Goal: Register for event/course

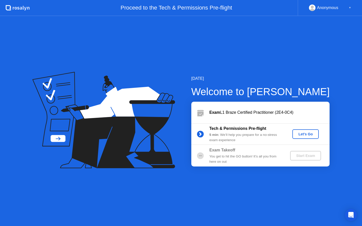
click at [304, 133] on div "Let's Go" at bounding box center [305, 134] width 22 height 4
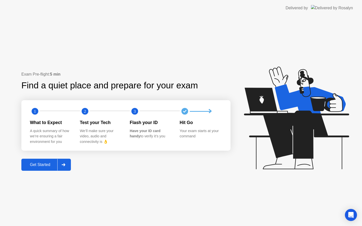
click at [39, 163] on div "Get Started" at bounding box center [40, 164] width 34 height 5
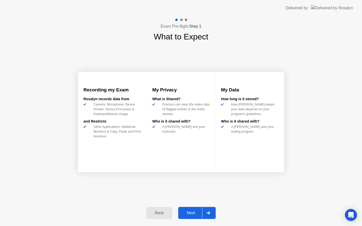
click at [192, 213] on div "Next" at bounding box center [190, 213] width 22 height 5
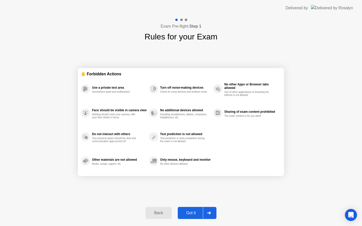
click at [188, 214] on div "Got it" at bounding box center [191, 213] width 24 height 5
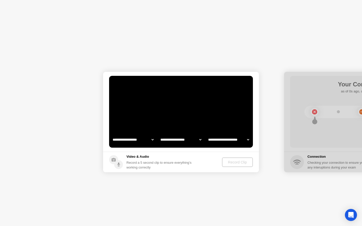
select select "**********"
select select "*******"
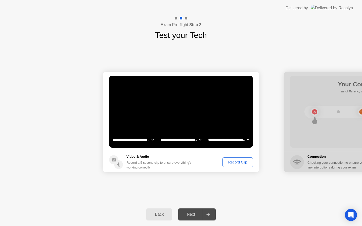
click at [232, 163] on div "Record Clip" at bounding box center [237, 162] width 27 height 4
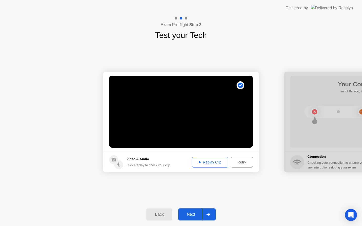
click at [209, 161] on div "Replay Clip" at bounding box center [210, 162] width 33 height 4
click at [196, 212] on div "Next" at bounding box center [190, 214] width 22 height 5
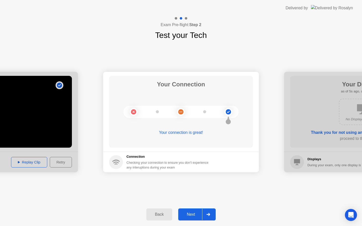
click at [186, 213] on div "Next" at bounding box center [190, 214] width 22 height 5
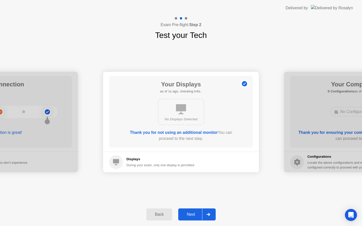
click at [192, 215] on div "Next" at bounding box center [190, 214] width 22 height 5
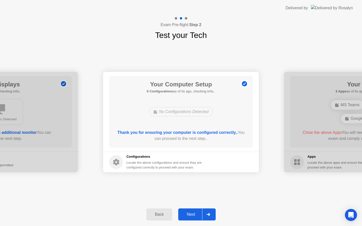
click at [194, 211] on button "Next" at bounding box center [196, 214] width 37 height 12
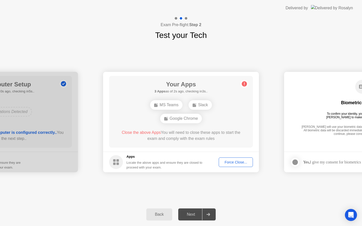
click at [206, 105] on div "Slack" at bounding box center [199, 105] width 23 height 10
click at [245, 84] on circle at bounding box center [244, 83] width 5 height 5
click at [176, 116] on div "Google Chrome" at bounding box center [181, 119] width 42 height 10
click at [243, 161] on div "Force Close..." at bounding box center [235, 162] width 31 height 4
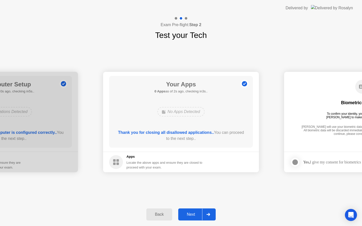
click at [193, 220] on button "Next" at bounding box center [196, 214] width 37 height 12
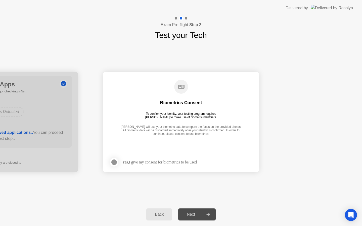
click at [194, 215] on div "Next" at bounding box center [190, 214] width 22 height 5
click at [111, 160] on div at bounding box center [114, 162] width 6 height 6
click at [194, 214] on div "Next" at bounding box center [190, 214] width 22 height 5
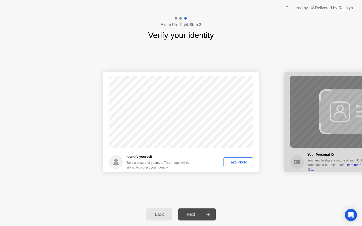
click at [235, 160] on div "Take Photo" at bounding box center [238, 162] width 26 height 4
click at [190, 216] on div "Next" at bounding box center [190, 214] width 22 height 5
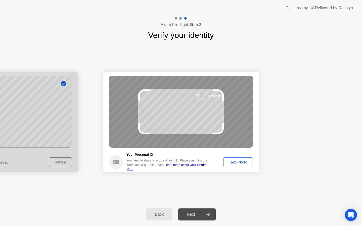
click at [233, 160] on div "Take Photo" at bounding box center [238, 162] width 26 height 4
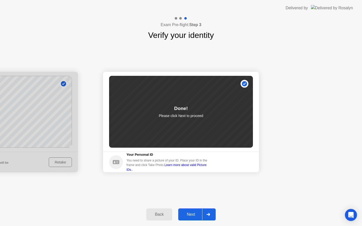
click at [192, 210] on button "Next" at bounding box center [196, 214] width 37 height 12
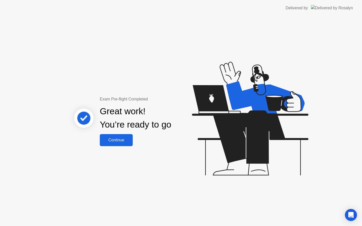
click at [118, 133] on div "Great work! You’re ready to go" at bounding box center [136, 118] width 136 height 32
click at [118, 138] on div "Continue" at bounding box center [116, 140] width 30 height 5
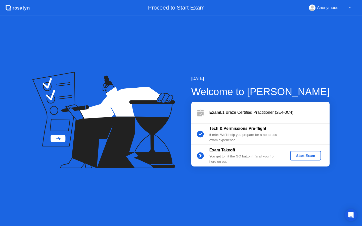
click at [308, 155] on div "Start Exam" at bounding box center [305, 156] width 27 height 4
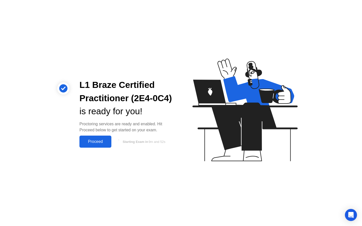
click at [106, 140] on div "Proceed" at bounding box center [95, 141] width 29 height 5
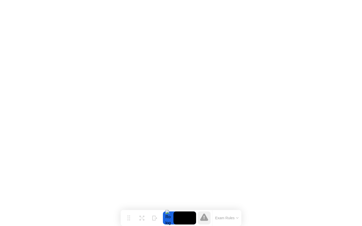
click at [227, 218] on button "Exam Rules" at bounding box center [226, 218] width 27 height 5
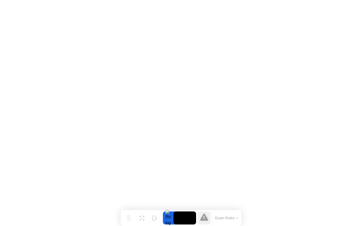
click at [206, 219] on icon at bounding box center [204, 216] width 8 height 7
click at [221, 217] on button "Exam Rules" at bounding box center [226, 218] width 27 height 5
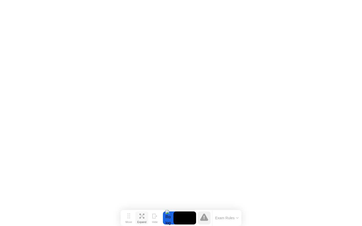
click at [144, 218] on button "Expand" at bounding box center [141, 217] width 13 height 13
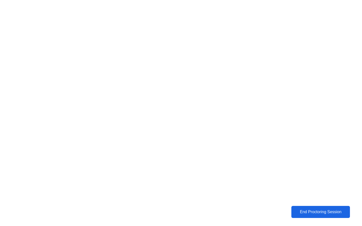
click at [307, 210] on div "End Proctoring Session" at bounding box center [319, 212] width 55 height 5
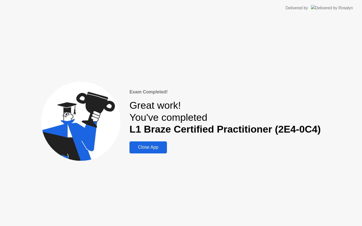
click at [136, 145] on div "Close App" at bounding box center [148, 147] width 34 height 5
